Goal: Obtain resource: Download file/media

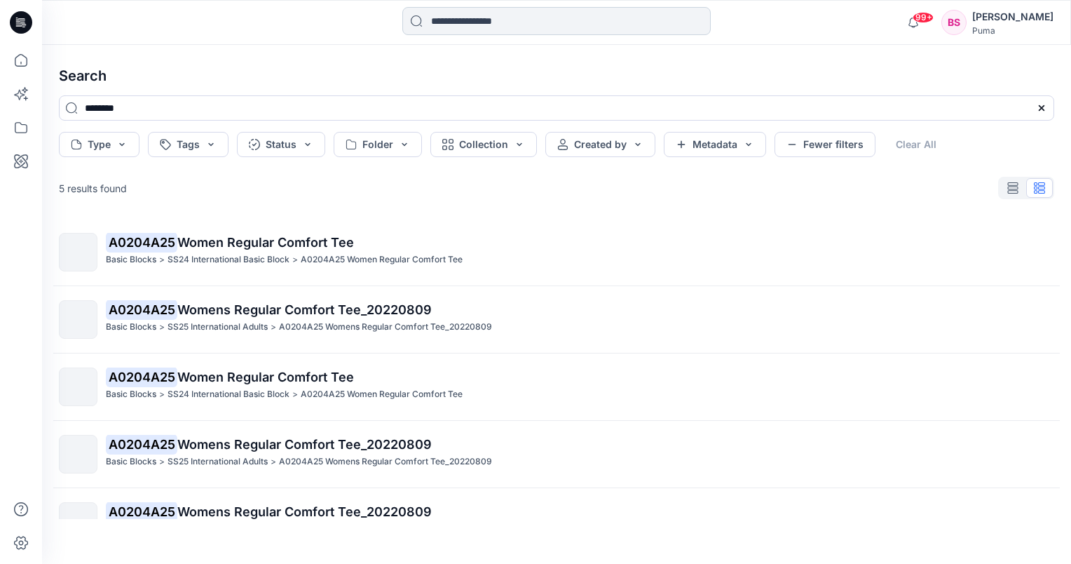
click at [451, 25] on input at bounding box center [556, 21] width 308 height 28
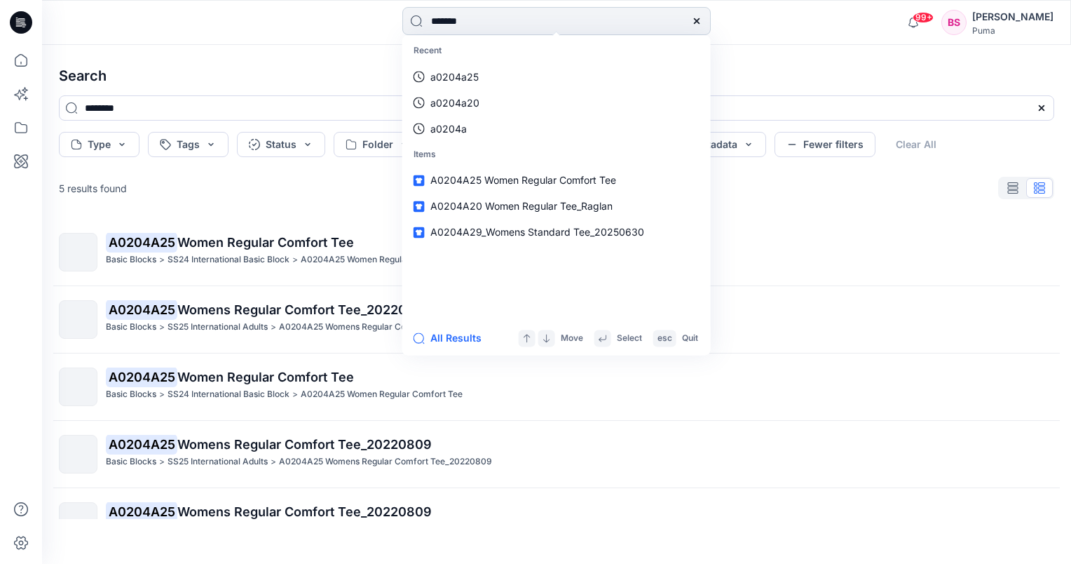
type input "********"
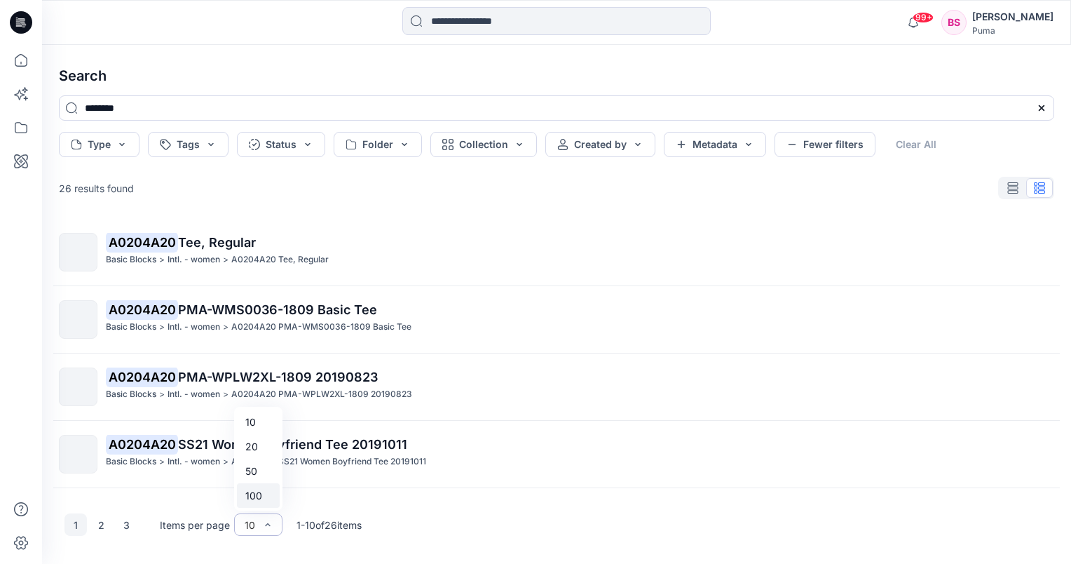
click at [265, 503] on div "100" at bounding box center [258, 495] width 43 height 25
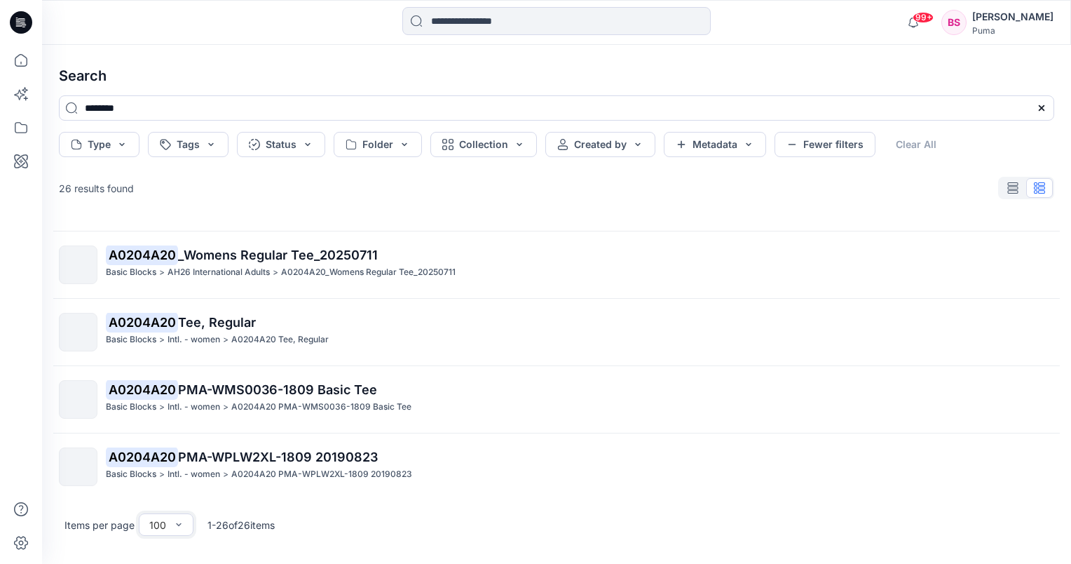
scroll to position [771, 0]
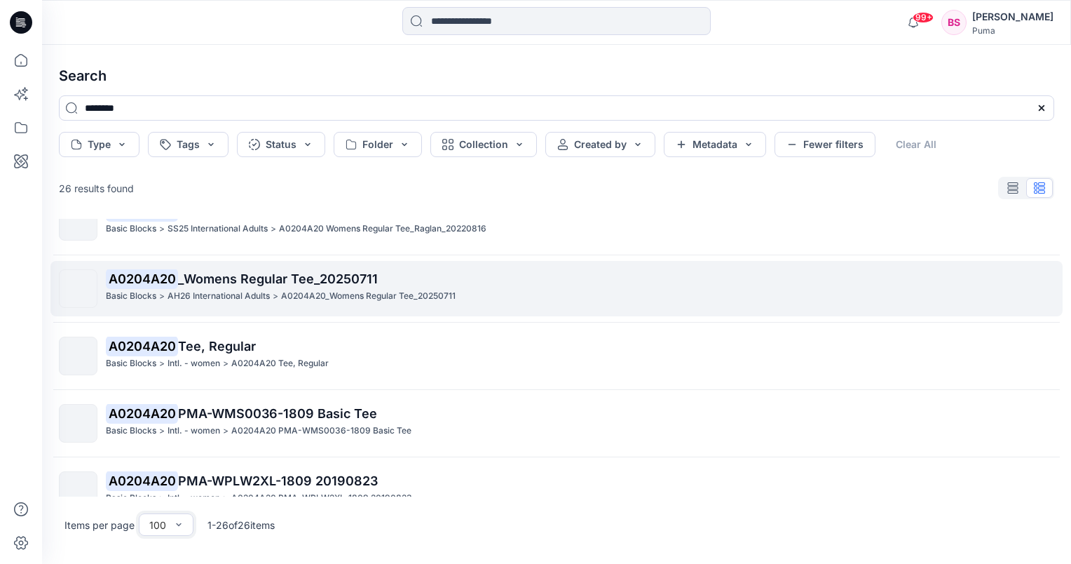
click at [248, 278] on span "_Womens Regular Tee_20250711" at bounding box center [278, 278] width 200 height 15
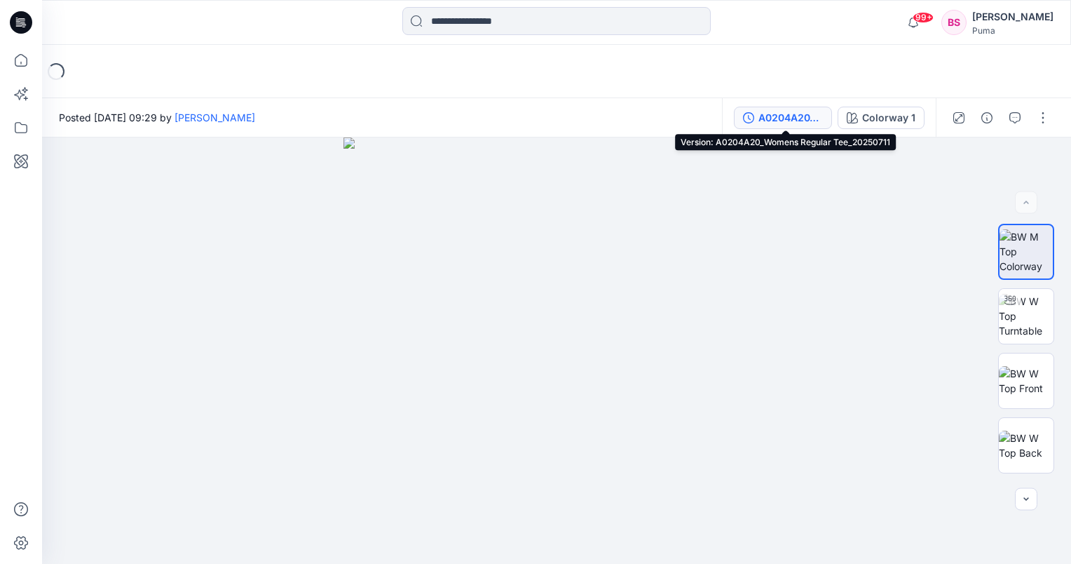
click at [826, 118] on button "A0204A20_Womens Regular Tee_20250711" at bounding box center [783, 118] width 98 height 22
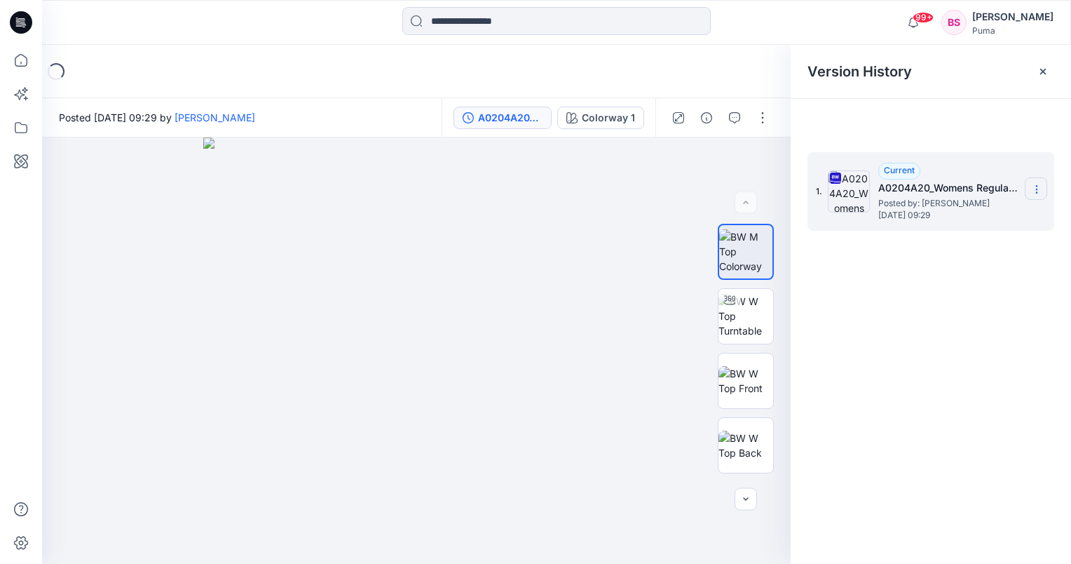
click at [1040, 186] on icon at bounding box center [1036, 189] width 11 height 11
click at [1007, 216] on span "Download Source BW File" at bounding box center [966, 216] width 118 height 17
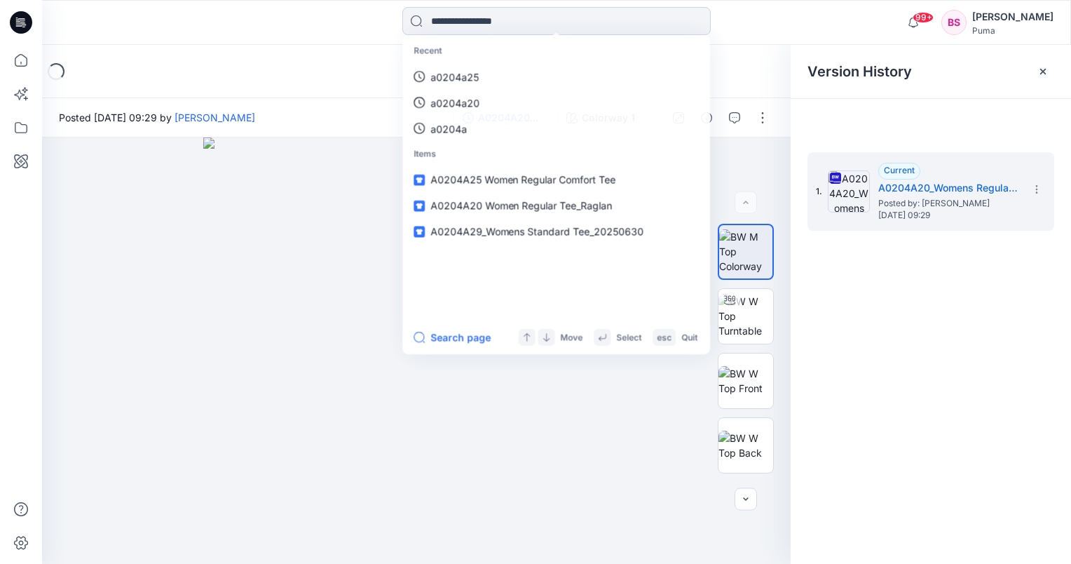
click at [521, 22] on input at bounding box center [556, 21] width 308 height 28
type input "********"
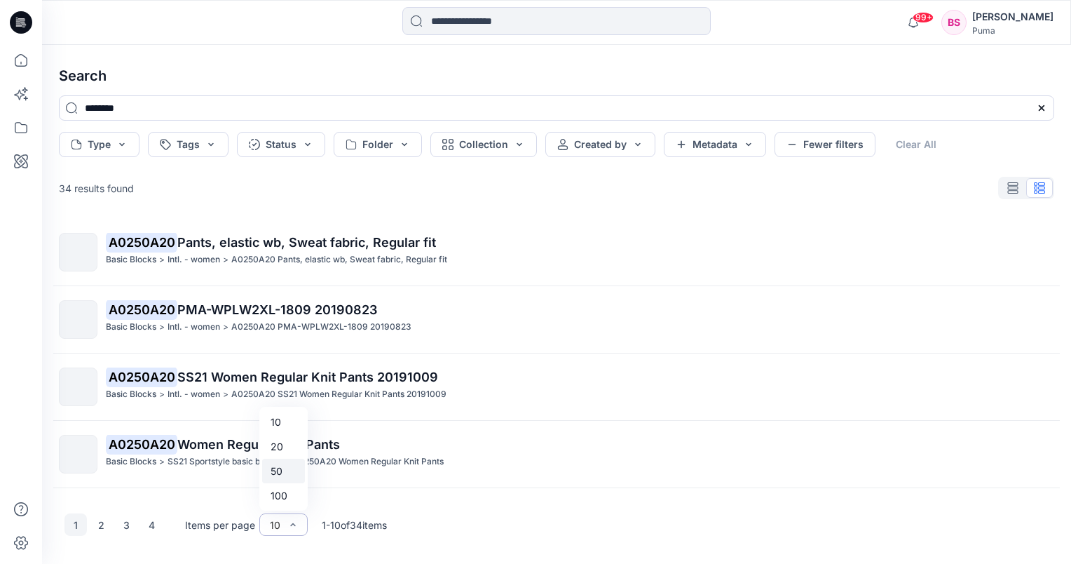
click at [286, 471] on div "50" at bounding box center [283, 470] width 43 height 25
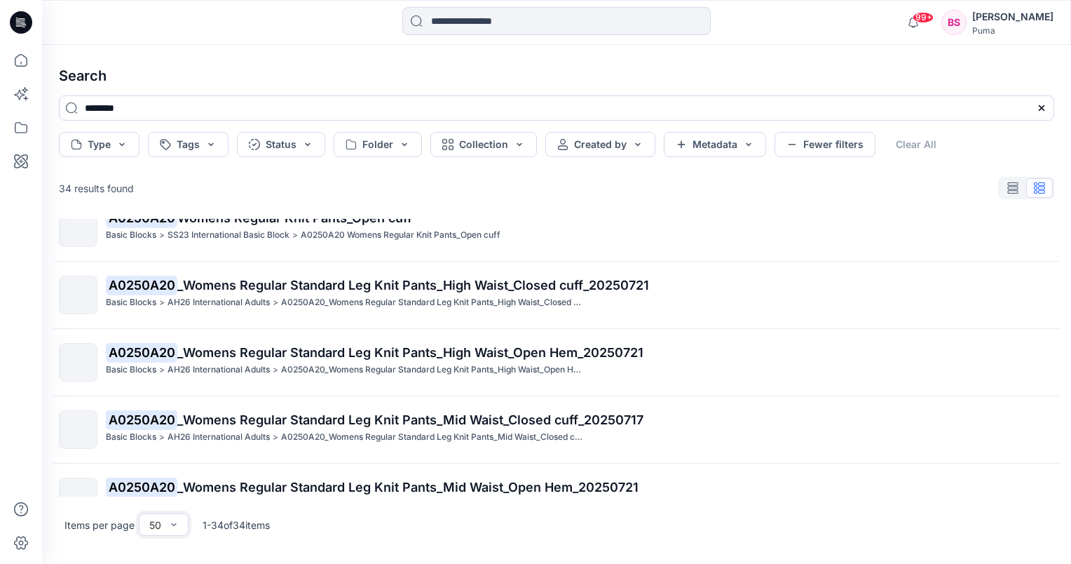
scroll to position [841, 0]
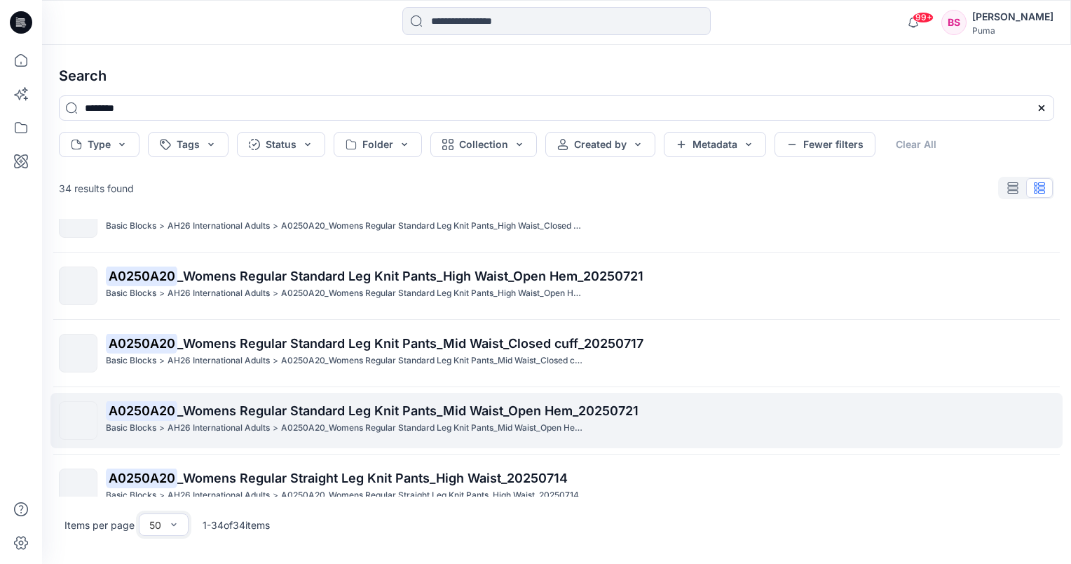
click at [342, 414] on span "_Womens Regular Standard Leg Knit Pants_Mid Waist_Open Hem_20250721" at bounding box center [407, 410] width 461 height 15
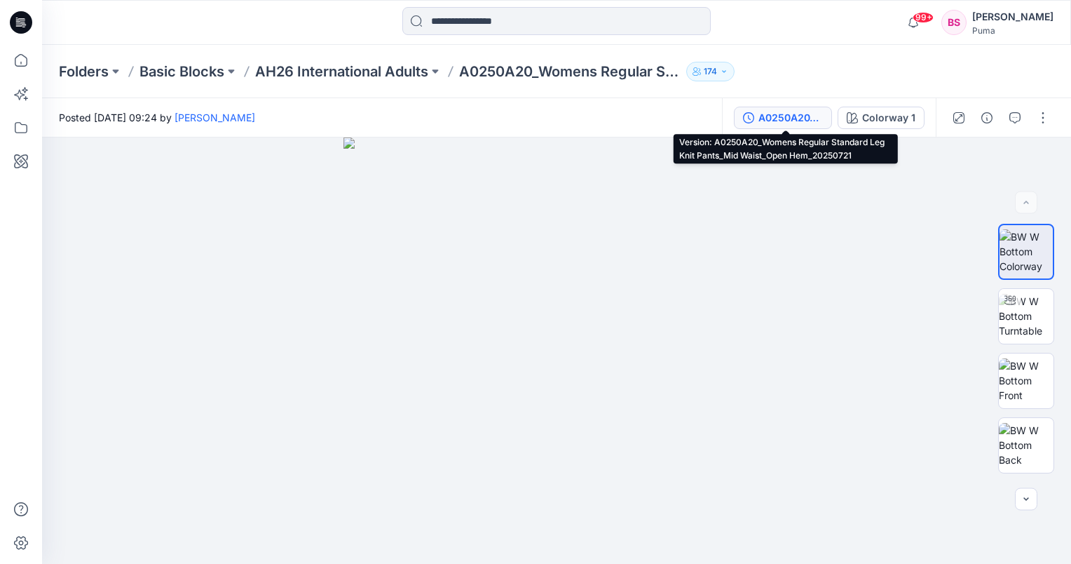
click at [822, 123] on div "A0250A20_Womens Regular Standard Leg Knit Pants_Mid Waist_Open Hem_20250721" at bounding box center [790, 117] width 64 height 15
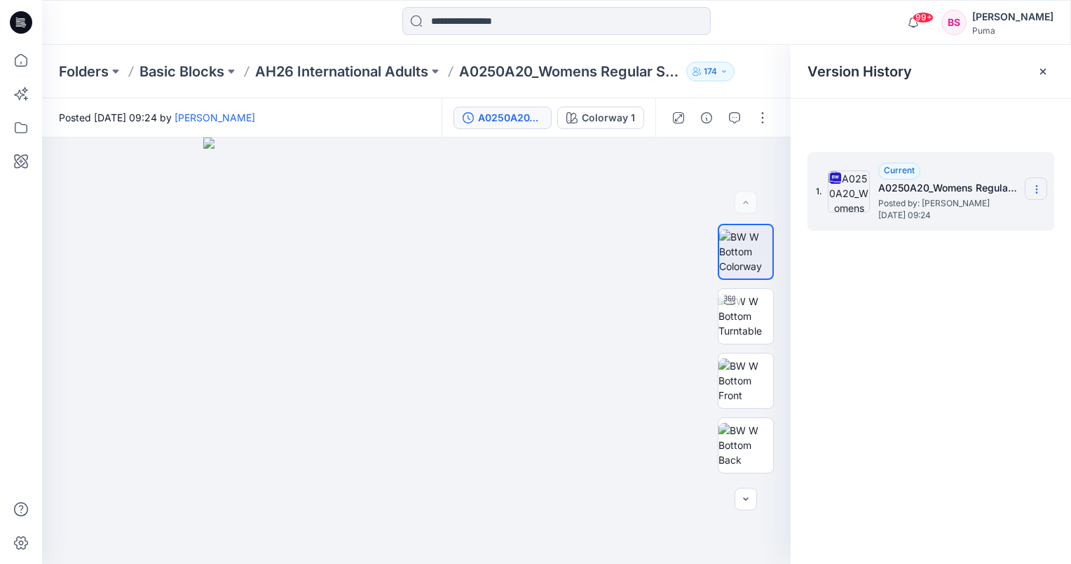
click at [1034, 191] on icon at bounding box center [1036, 189] width 11 height 11
click at [996, 221] on span "Download Source BW File" at bounding box center [966, 216] width 118 height 17
